Goal: Check status: Check status

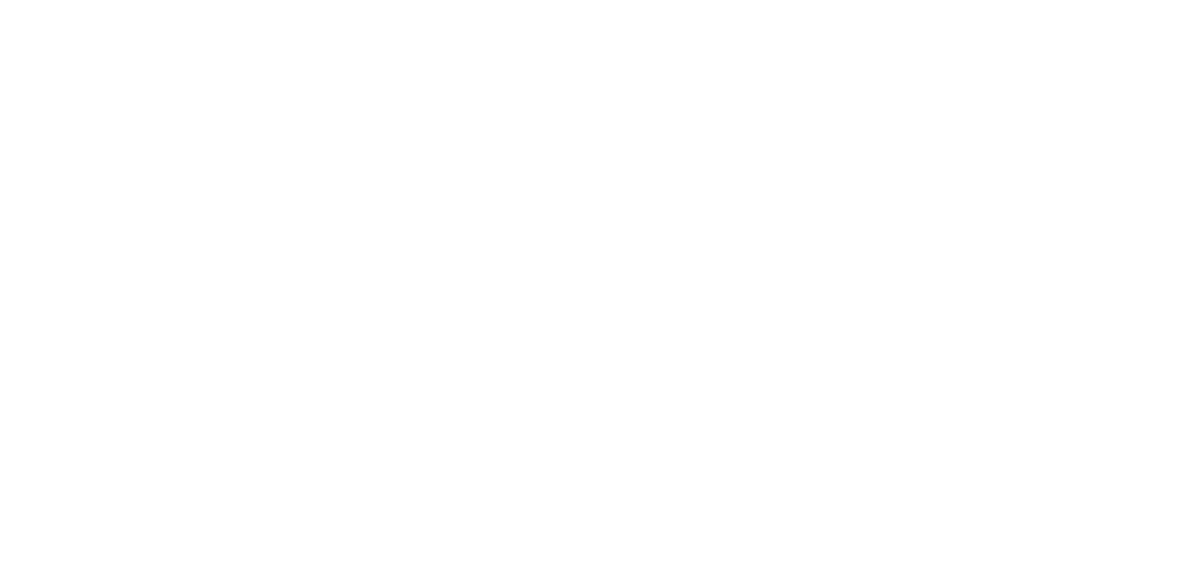
drag, startPoint x: 845, startPoint y: 337, endPoint x: 383, endPoint y: 63, distance: 537.0
click at [845, 337] on div at bounding box center [598, 284] width 1197 height 569
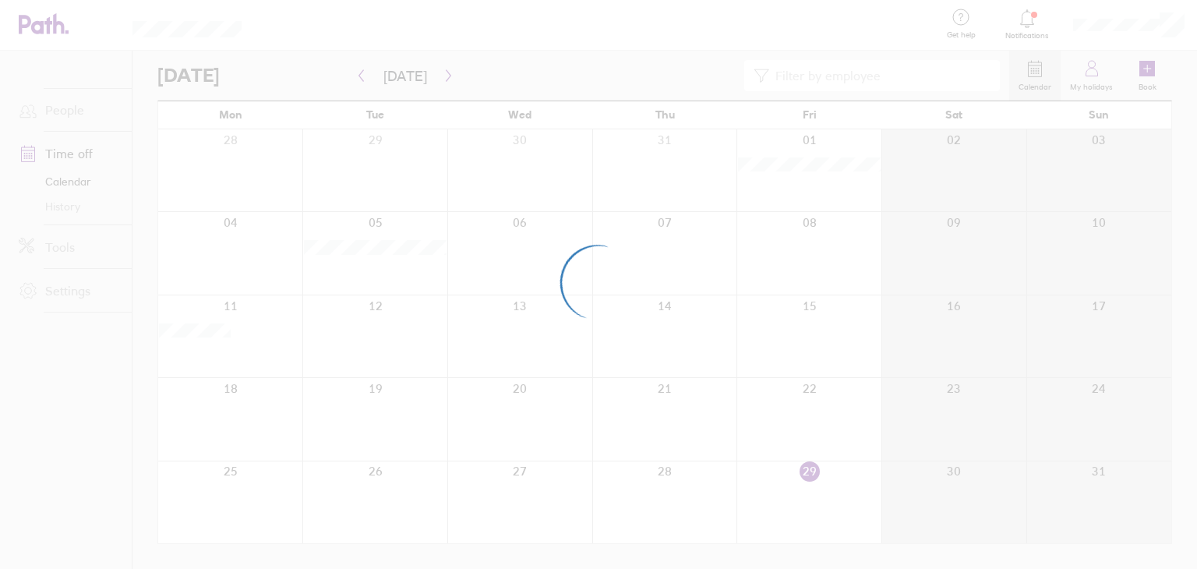
click at [744, 312] on div at bounding box center [808, 336] width 145 height 82
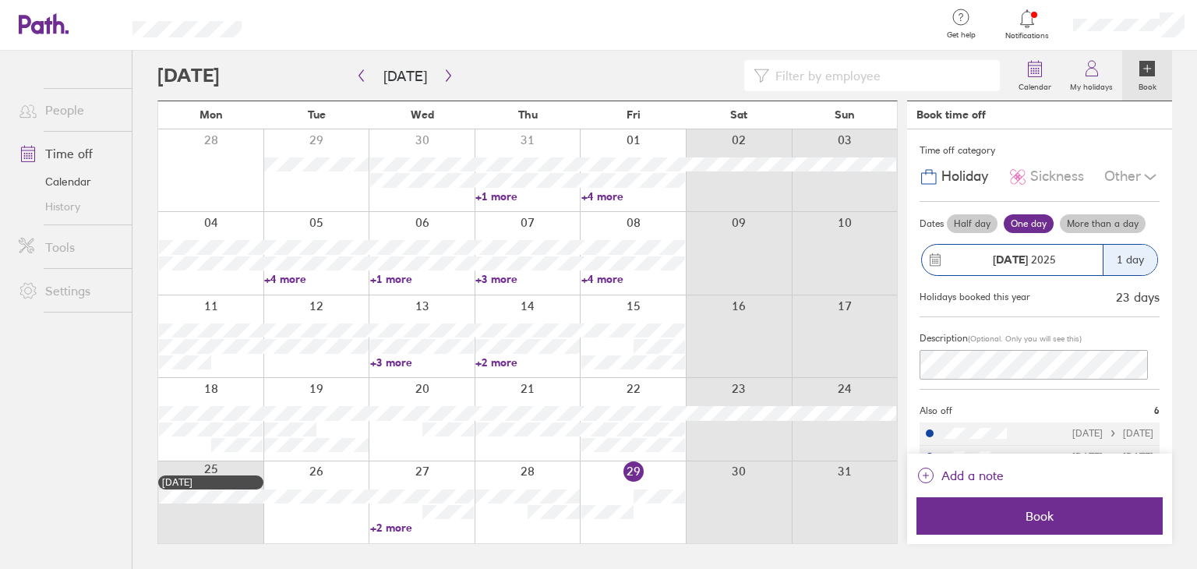
click at [396, 527] on link "+2 more" at bounding box center [422, 528] width 104 height 14
click at [443, 82] on button "button" at bounding box center [448, 76] width 19 height 26
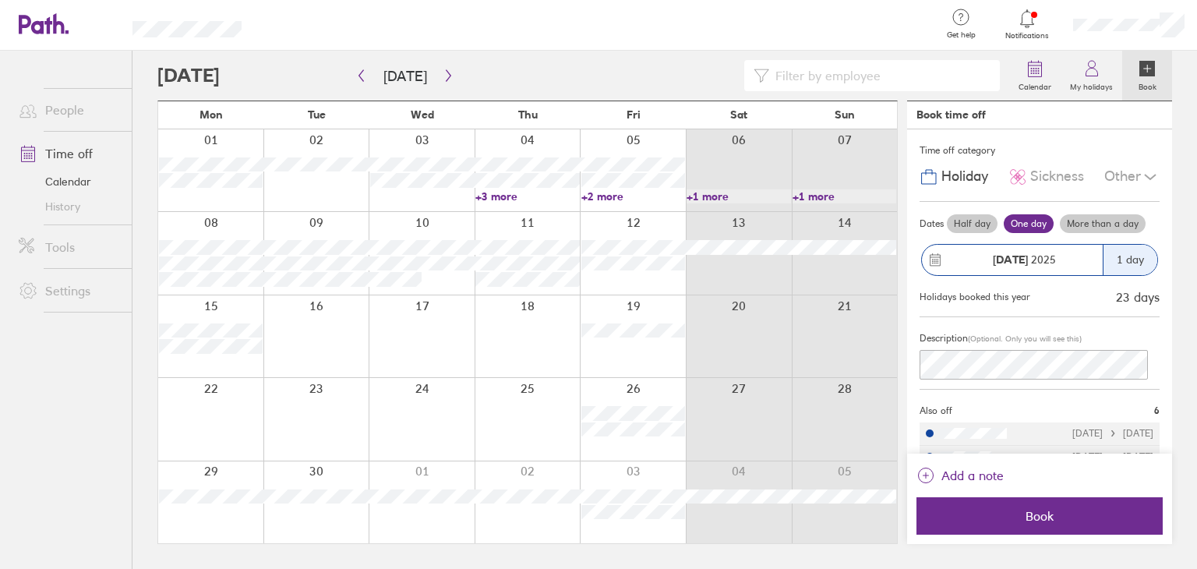
drag, startPoint x: 795, startPoint y: 534, endPoint x: 779, endPoint y: 525, distance: 17.8
click at [787, 525] on div at bounding box center [527, 502] width 739 height 82
click at [486, 422] on div at bounding box center [528, 419] width 106 height 82
click at [482, 422] on div at bounding box center [528, 419] width 106 height 82
click at [592, 196] on link "+2 more" at bounding box center [633, 196] width 104 height 14
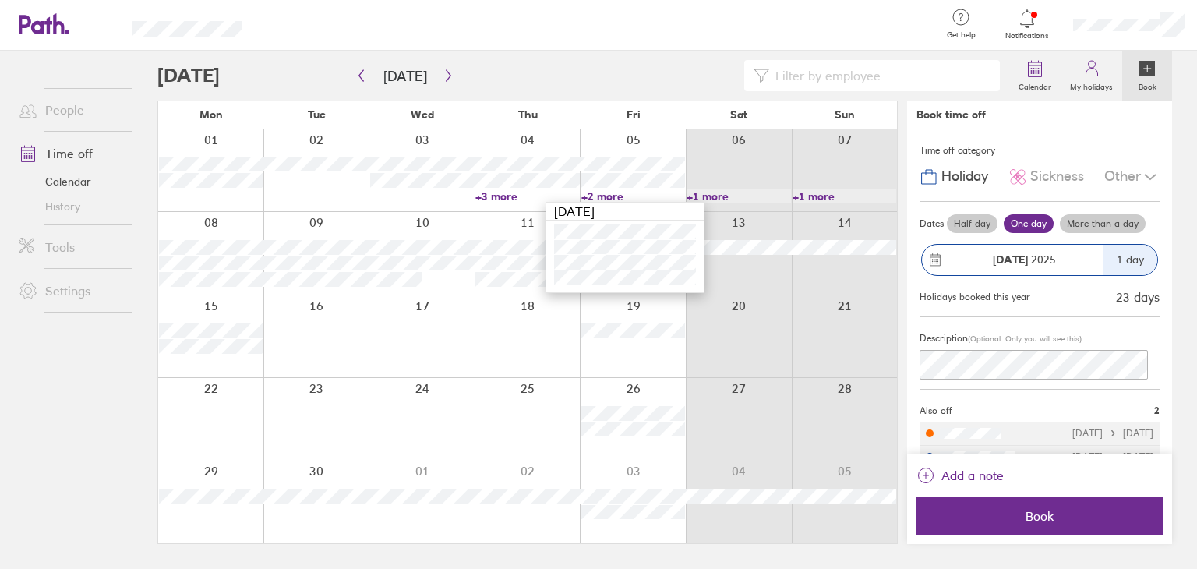
click at [503, 200] on link "+3 more" at bounding box center [527, 196] width 104 height 14
click at [496, 199] on link "+3 more" at bounding box center [527, 196] width 104 height 14
click at [718, 194] on link "+1 more" at bounding box center [738, 196] width 104 height 14
click at [706, 194] on link "+1 more" at bounding box center [738, 196] width 104 height 14
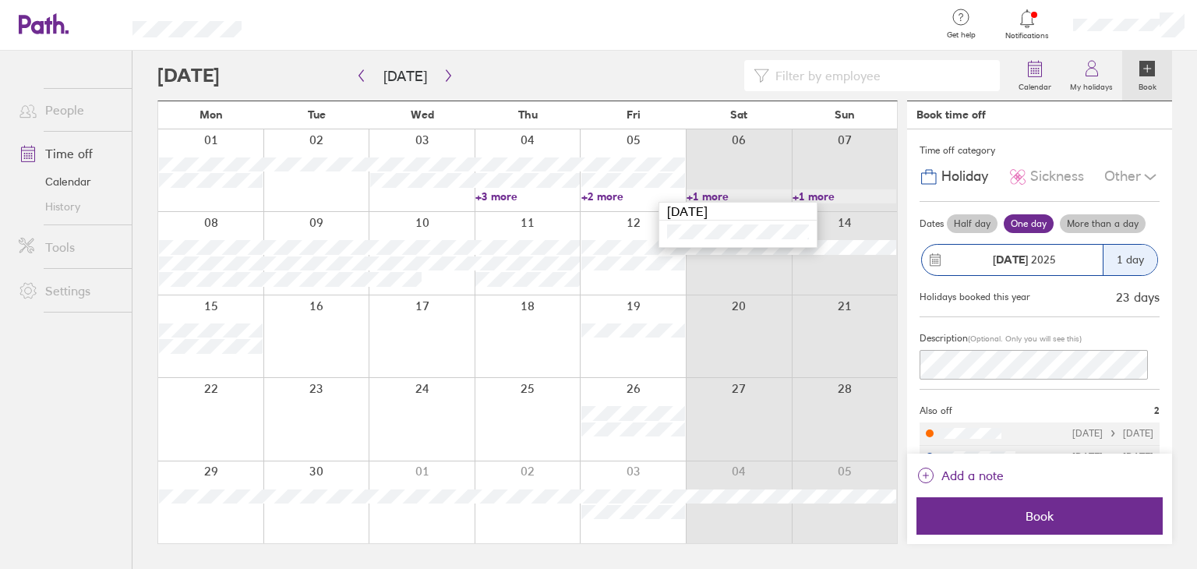
click at [819, 192] on link "+1 more" at bounding box center [844, 196] width 104 height 14
click at [484, 192] on link "+3 more" at bounding box center [527, 196] width 104 height 14
